Goal: Find specific page/section: Find specific page/section

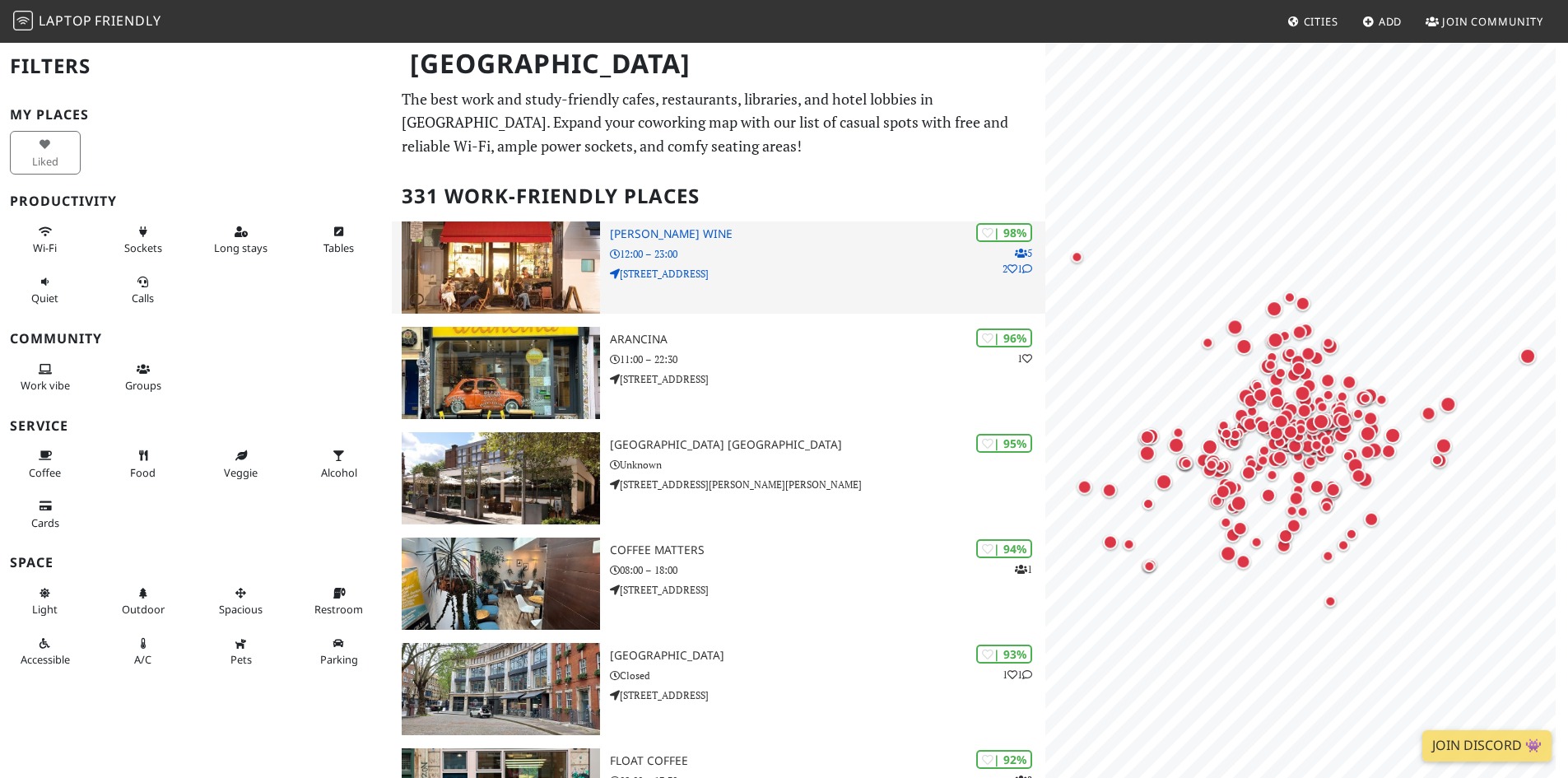
click at [497, 223] on img at bounding box center [501, 267] width 199 height 92
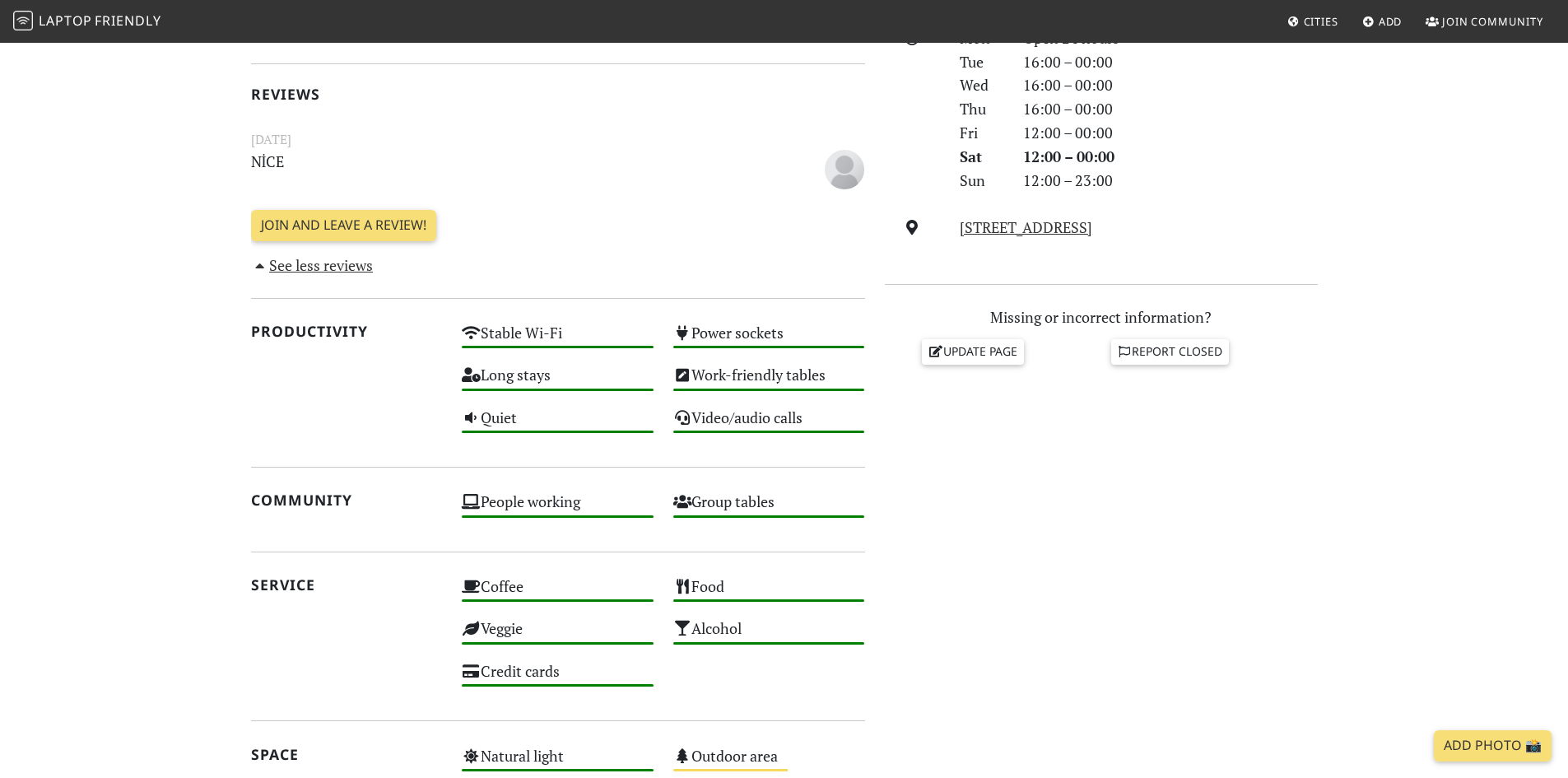
scroll to position [330, 0]
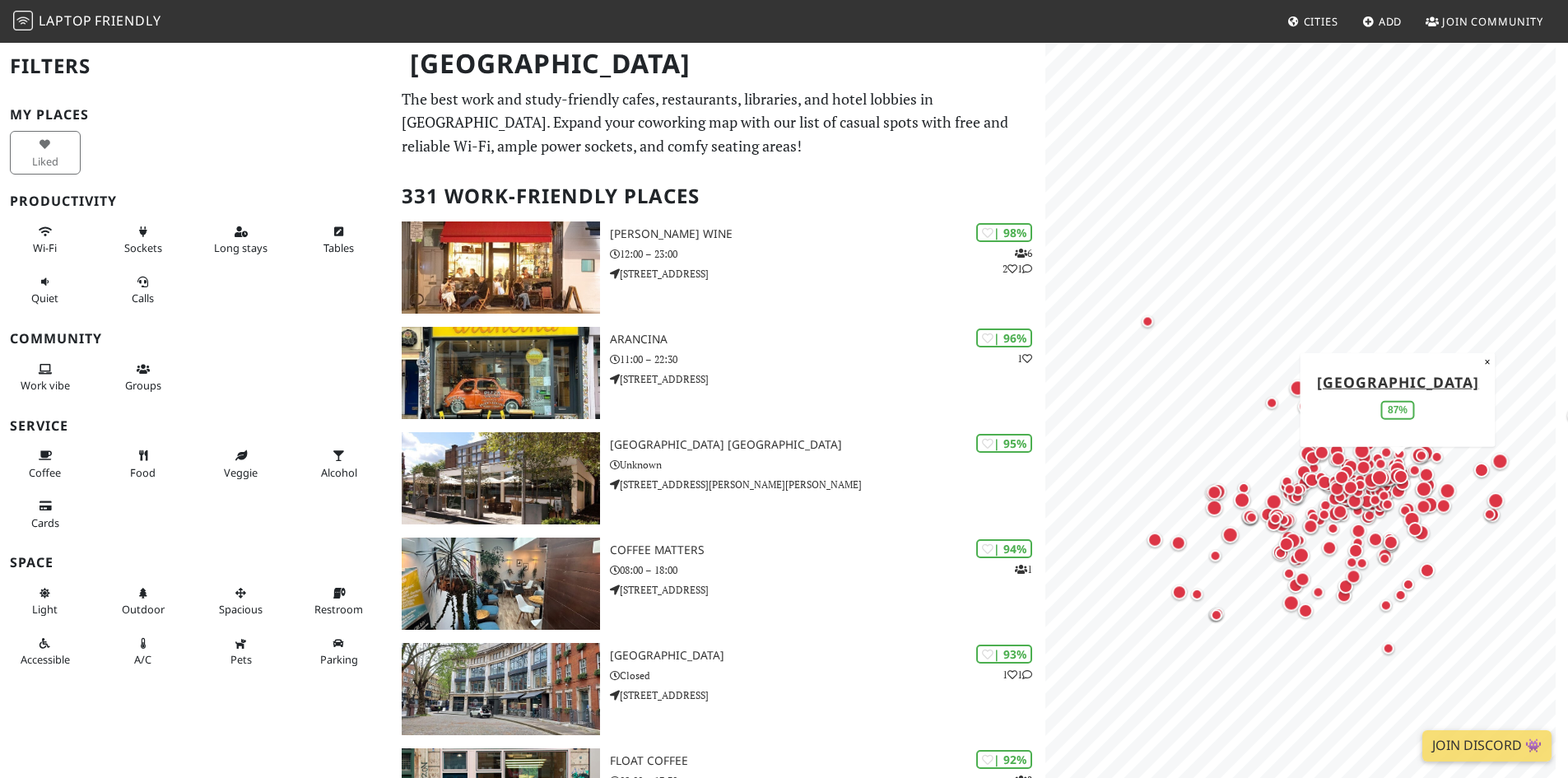
drag, startPoint x: 1497, startPoint y: 648, endPoint x: 1392, endPoint y: 450, distance: 224.1
click at [1400, 507] on div "Map marker" at bounding box center [1411, 518] width 23 height 23
